Goal: Transaction & Acquisition: Book appointment/travel/reservation

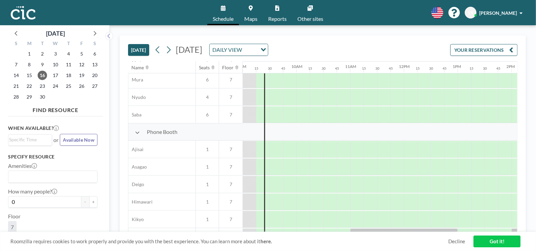
scroll to position [144, 484]
click at [268, 160] on div at bounding box center [268, 164] width 4 height 17
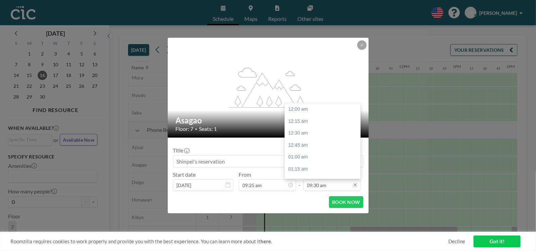
scroll to position [454, 0]
click at [308, 135] on div "10:00 am" at bounding box center [324, 134] width 79 height 12
type input "10:00 am"
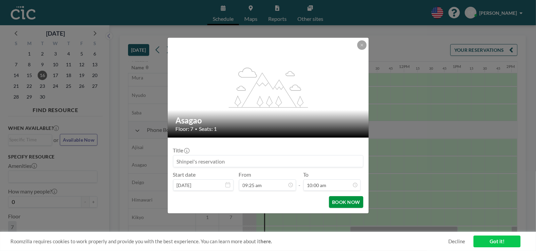
scroll to position [478, 0]
click at [343, 198] on button "BOOK NOW" at bounding box center [346, 202] width 34 height 12
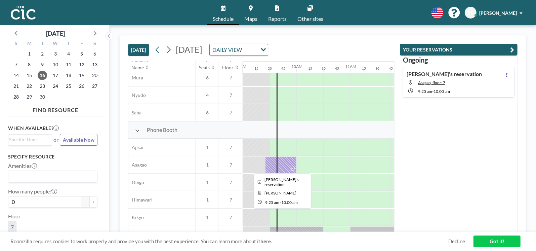
click at [270, 167] on div at bounding box center [280, 164] width 31 height 17
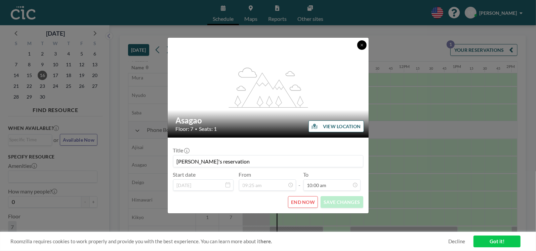
click at [363, 47] on button at bounding box center [361, 44] width 9 height 9
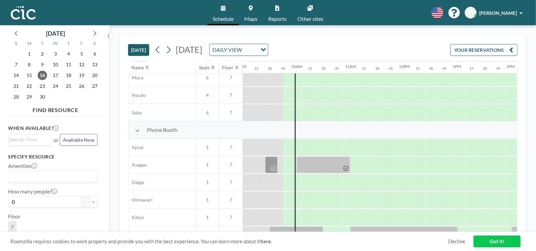
scroll to position [0, 484]
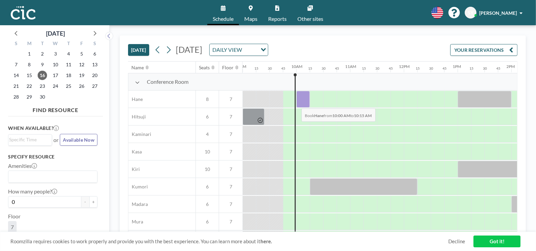
click at [297, 103] on div at bounding box center [303, 99] width 13 height 17
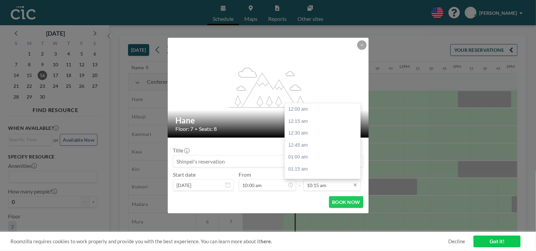
scroll to position [490, 0]
click at [313, 123] on div "10:30 am" at bounding box center [324, 122] width 79 height 12
type input "10:30 am"
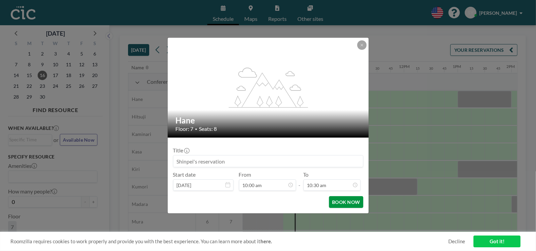
scroll to position [502, 0]
click at [347, 201] on button "BOOK NOW" at bounding box center [346, 202] width 34 height 12
